Goal: Find specific page/section: Find specific page/section

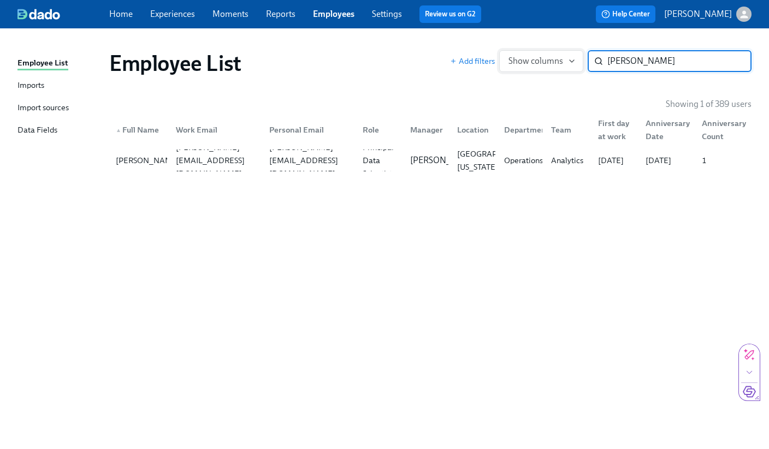
drag, startPoint x: 653, startPoint y: 64, endPoint x: 573, endPoint y: 57, distance: 80.0
click at [573, 57] on div "Add filters Show columns [PERSON_NAME] ​" at bounding box center [600, 61] width 301 height 22
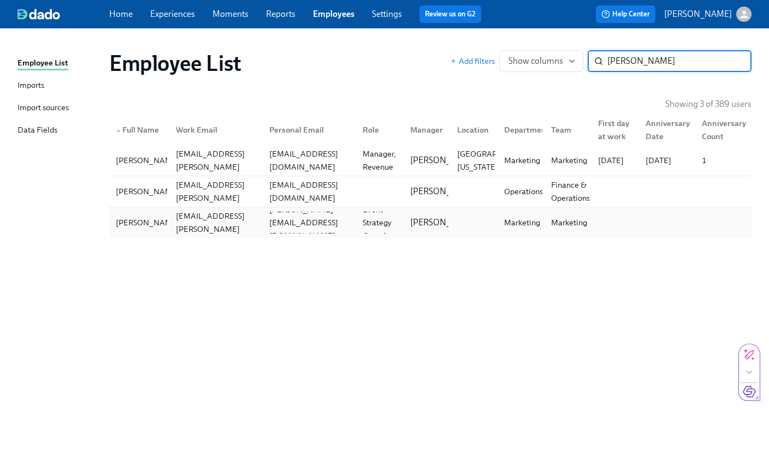
type input "[PERSON_NAME]"
click at [133, 234] on div "[PERSON_NAME] [PERSON_NAME][EMAIL_ADDRESS][PERSON_NAME][DOMAIN_NAME] [PERSON_NA…" at bounding box center [430, 222] width 642 height 31
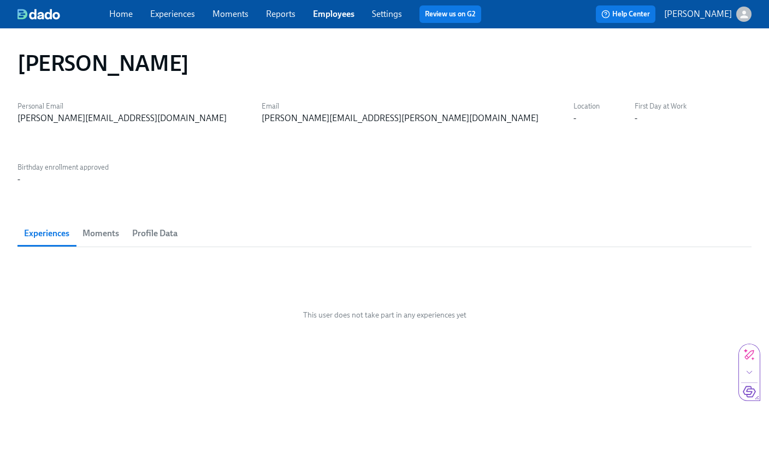
click at [105, 226] on span "Moments" at bounding box center [100, 233] width 37 height 15
click at [158, 226] on span "Profile Data" at bounding box center [154, 233] width 45 height 15
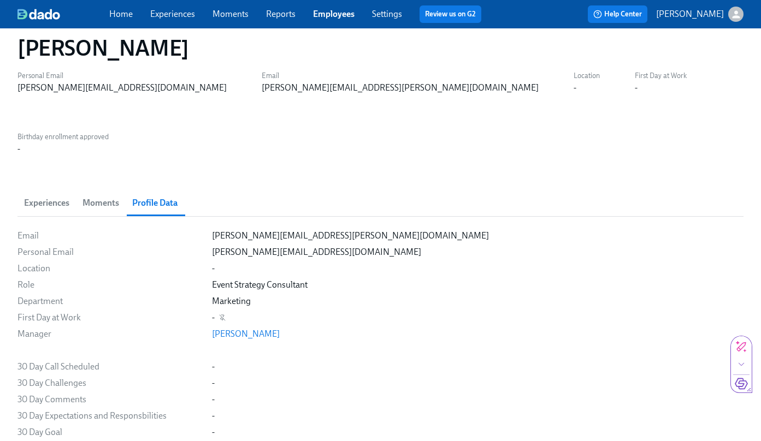
scroll to position [31, 0]
